Goal: Task Accomplishment & Management: Manage account settings

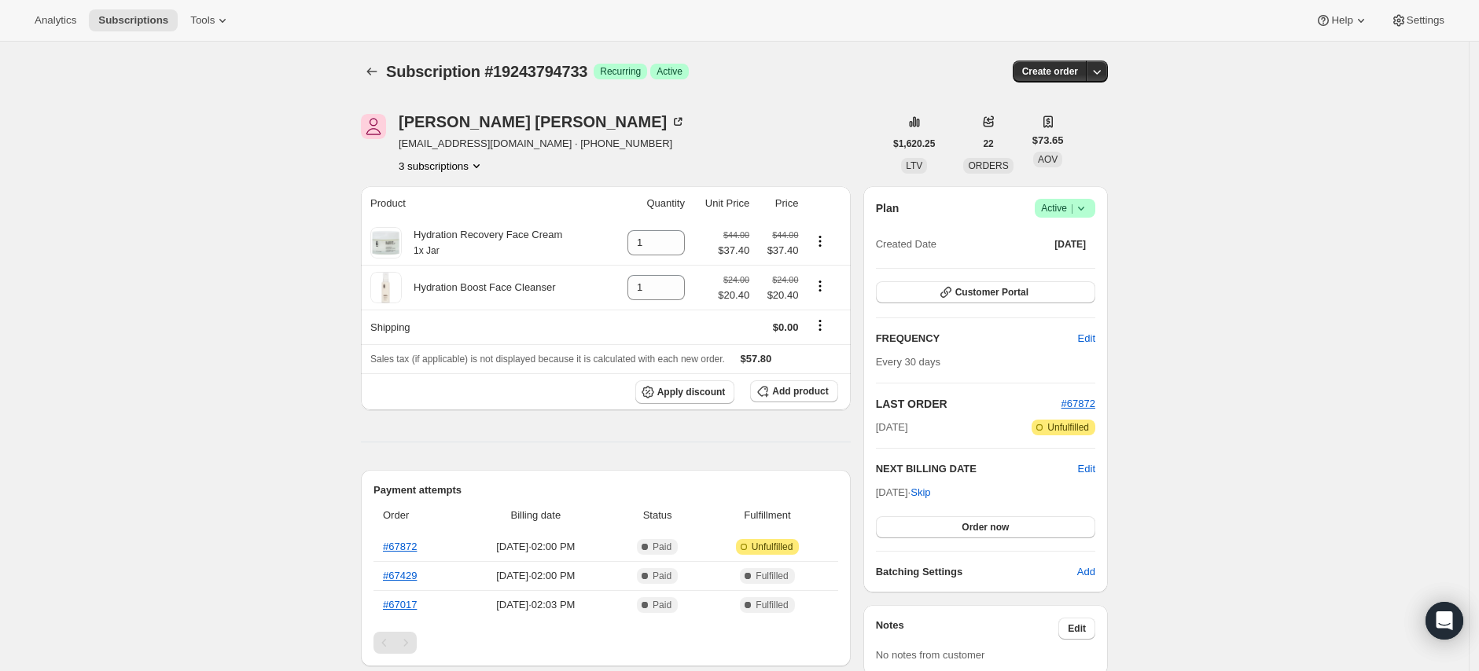
click at [462, 167] on button "3 subscriptions" at bounding box center [442, 166] width 86 height 16
click at [469, 212] on button "19243172141" at bounding box center [444, 221] width 119 height 25
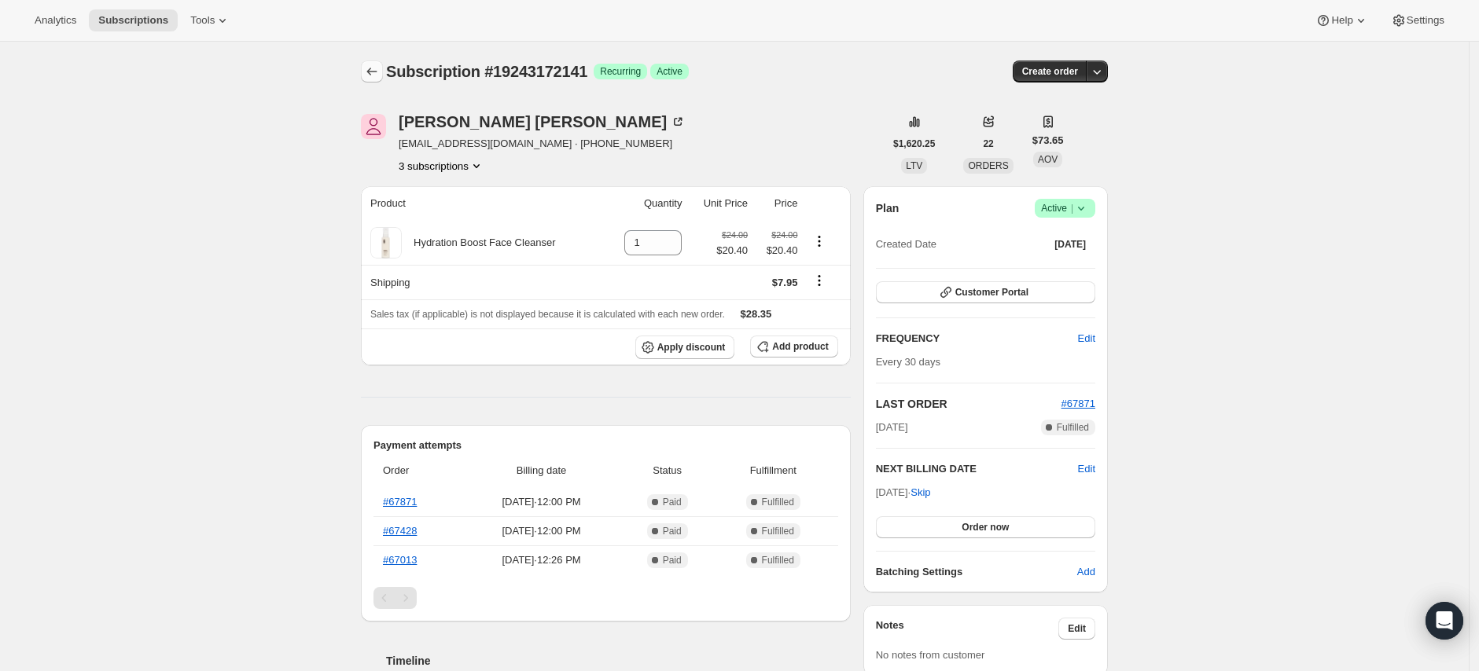
click at [376, 75] on icon "Subscriptions" at bounding box center [372, 72] width 16 height 16
